Goal: Task Accomplishment & Management: Complete application form

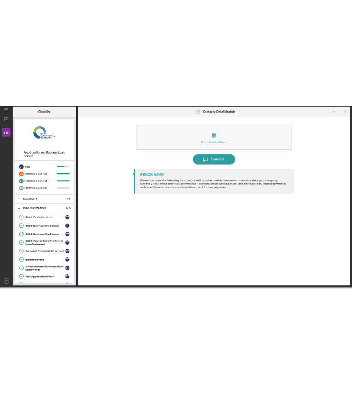
scroll to position [151, 0]
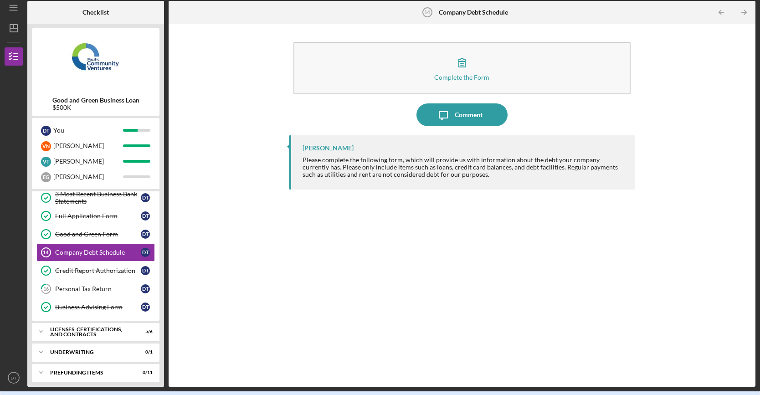
click at [296, 289] on div "[PERSON_NAME] Please complete the following form, which will provide us with in…" at bounding box center [462, 254] width 347 height 238
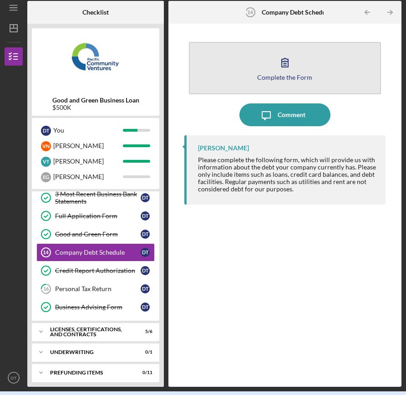
click at [291, 67] on icon "button" at bounding box center [285, 62] width 23 height 23
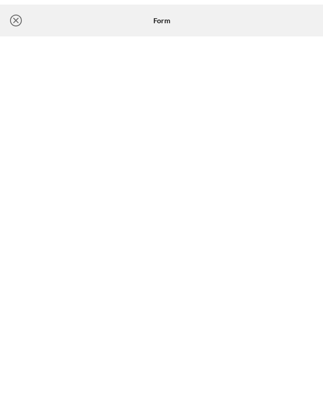
click at [19, 23] on icon "Icon/Close" at bounding box center [16, 20] width 23 height 23
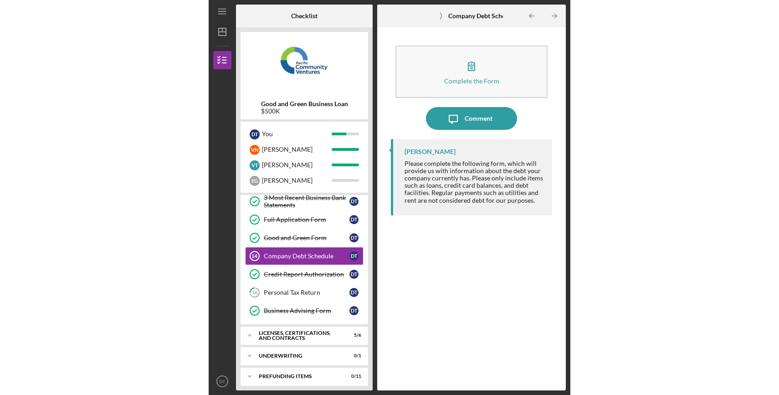
scroll to position [147, 0]
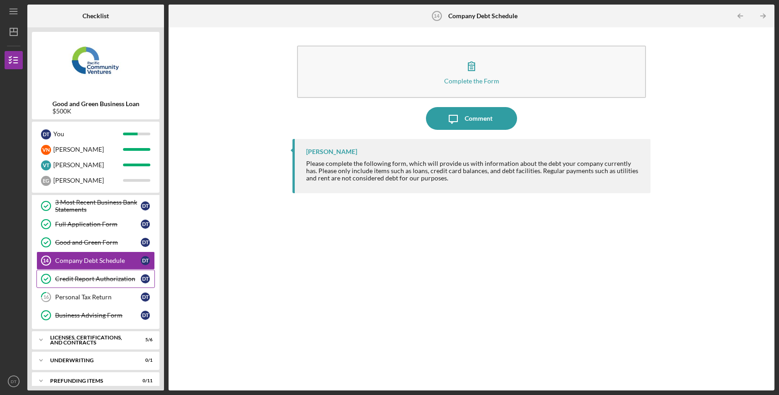
click at [98, 278] on div "Credit Report Authorization" at bounding box center [98, 278] width 86 height 7
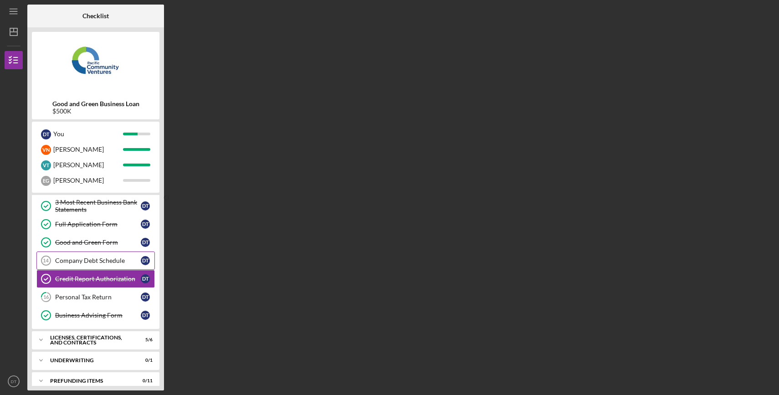
scroll to position [4, 0]
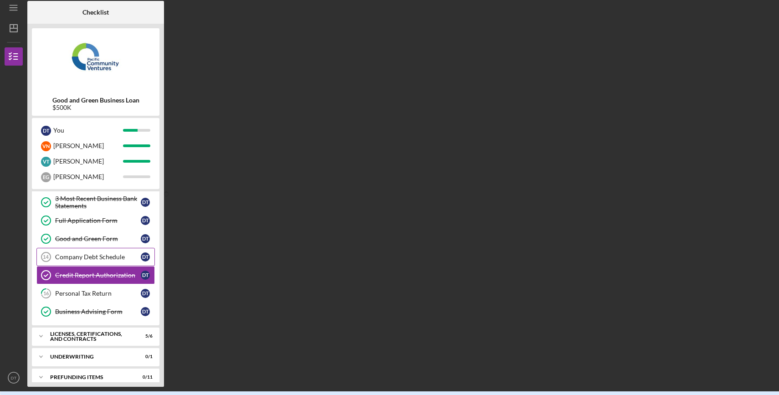
click at [93, 266] on link "Credit Report Authorization Credit Report Authorization D T" at bounding box center [95, 275] width 118 height 18
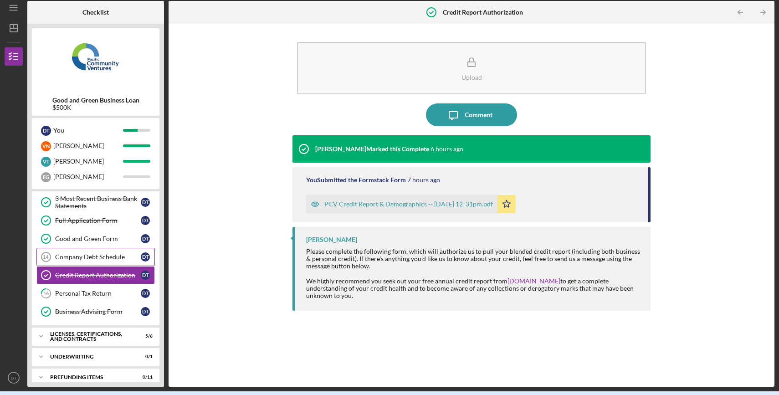
click at [96, 249] on link "Company Debt Schedule 14 Company Debt Schedule D T" at bounding box center [95, 257] width 118 height 18
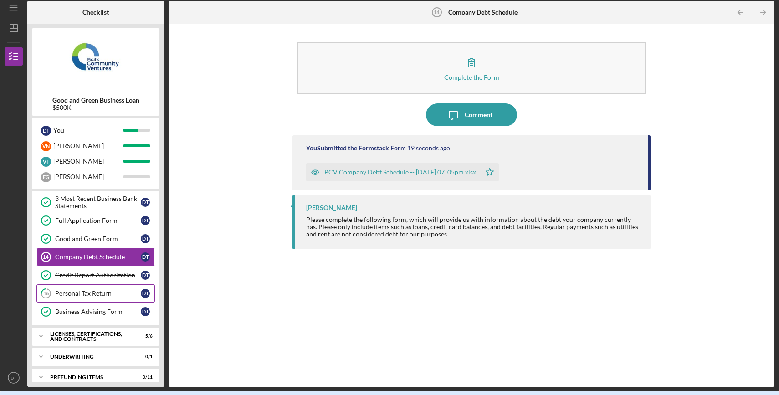
scroll to position [151, 0]
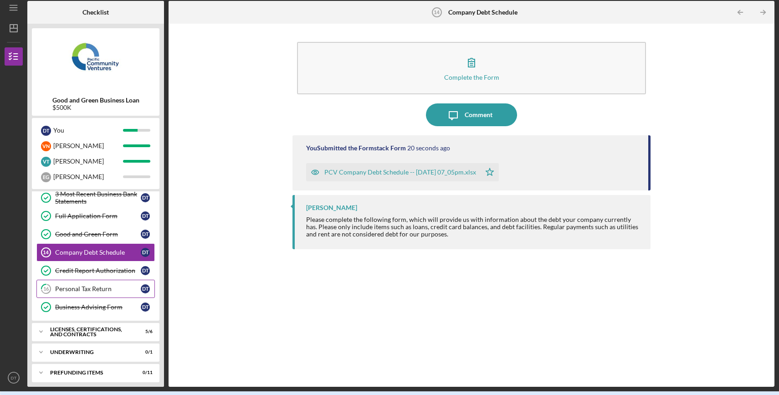
click at [87, 287] on div "Personal Tax Return" at bounding box center [98, 288] width 86 height 7
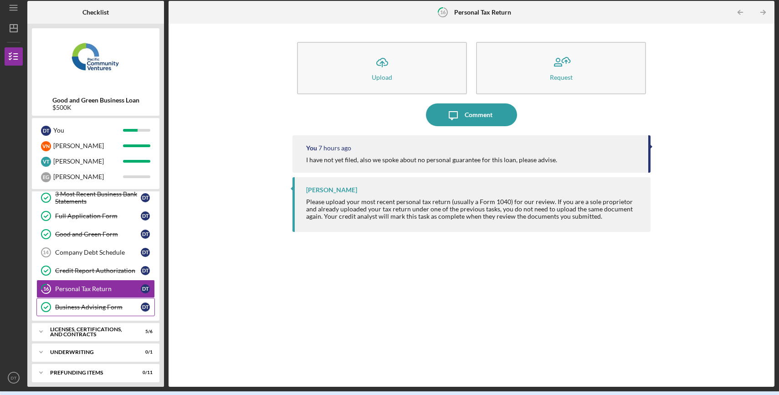
click at [87, 303] on div "Business Advising Form" at bounding box center [98, 306] width 86 height 7
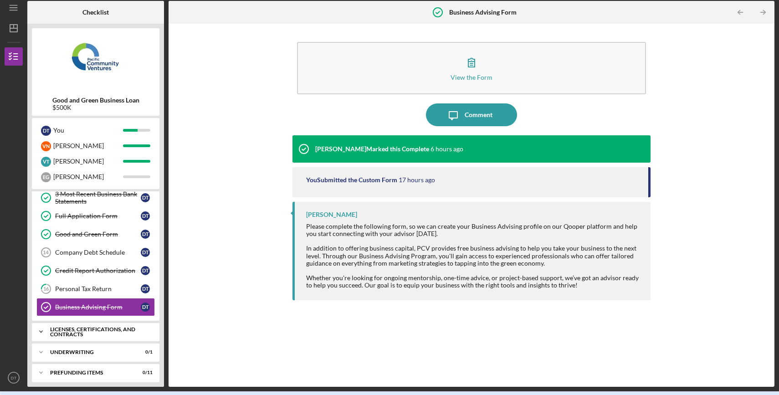
click at [91, 328] on div "Licenses, Certifications, and Contracts" at bounding box center [99, 332] width 98 height 10
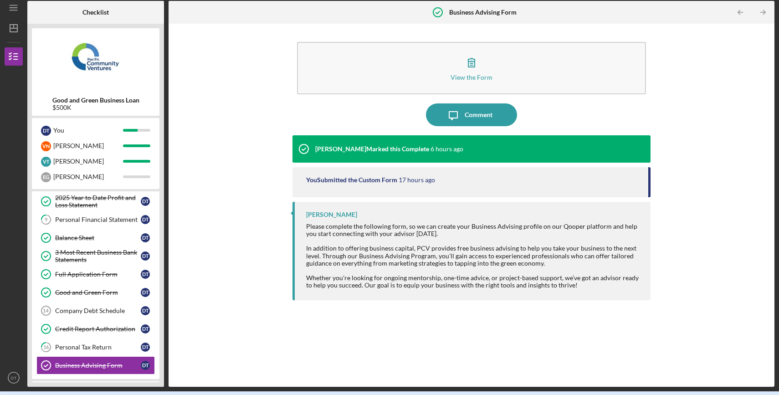
scroll to position [91, 0]
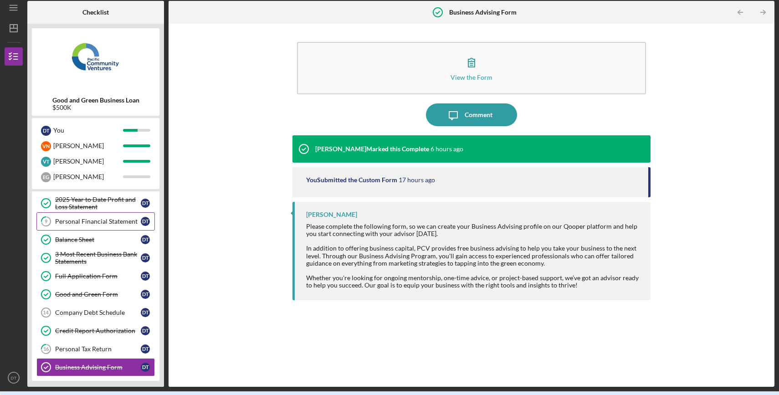
click at [83, 226] on link "9 Personal Financial Statement D T" at bounding box center [95, 221] width 118 height 18
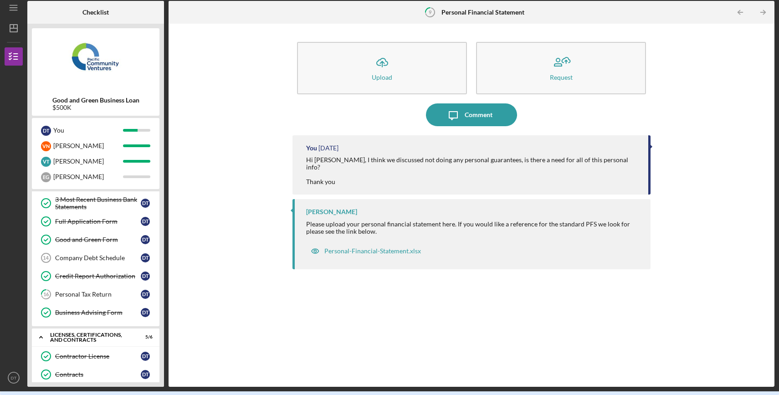
scroll to position [182, 0]
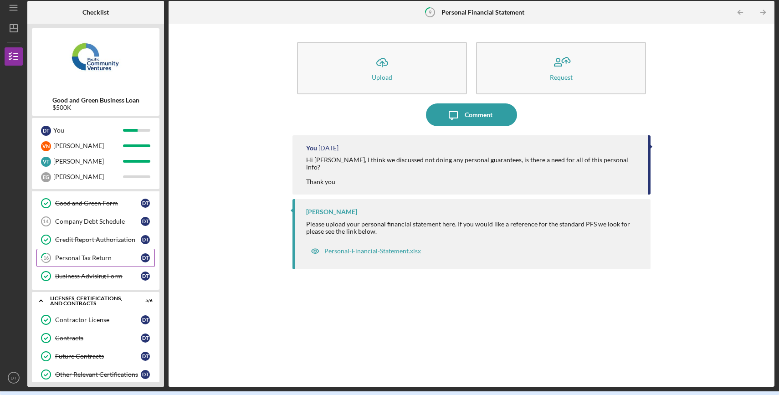
click at [78, 254] on div "Personal Tax Return" at bounding box center [98, 257] width 86 height 7
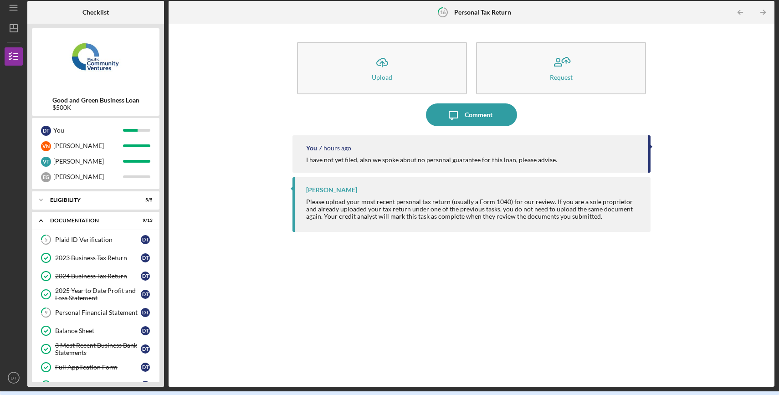
click at [740, 299] on div "Icon/Upload Upload Request Icon/Message Comment You 7 hours ago I have not yet …" at bounding box center [471, 205] width 597 height 354
click at [57, 196] on div "Icon/Expander Eligibility 5 / 5" at bounding box center [96, 200] width 128 height 18
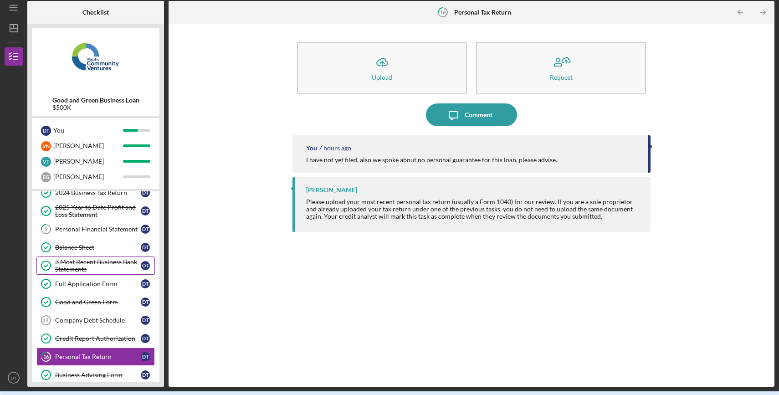
scroll to position [182, 0]
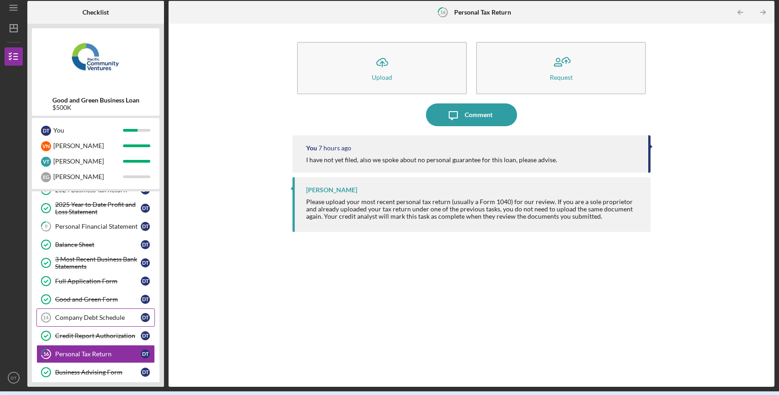
click at [87, 314] on div "Company Debt Schedule" at bounding box center [98, 317] width 86 height 7
